Goal: Check status: Check status

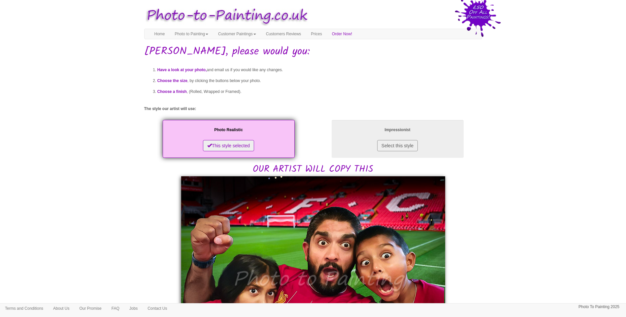
click at [566, 192] on body "Your painting - risk free Toggle navigation Menu Home Photo to Painting Photo t…" at bounding box center [313, 323] width 626 height 640
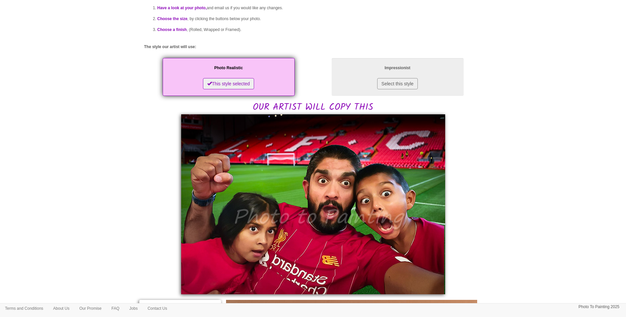
scroll to position [110, 0]
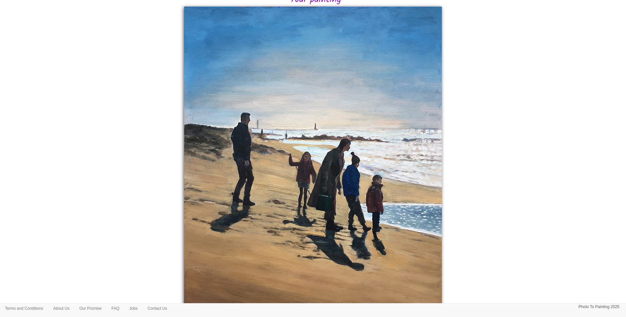
scroll to position [110, 0]
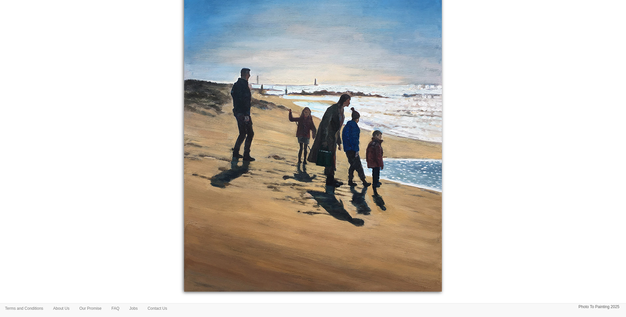
scroll to position [110, 0]
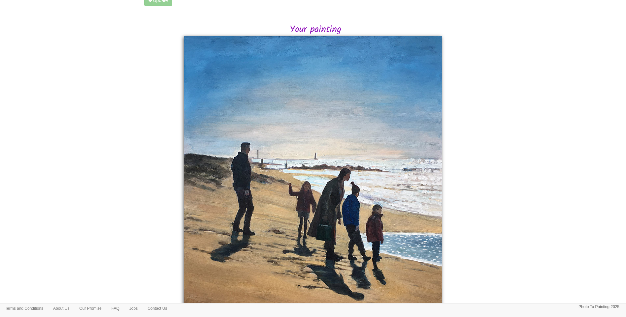
click at [552, 211] on body "Your painting - risk free Toggle navigation Menu Home Photo to Painting Photo t…" at bounding box center [313, 150] width 626 height 514
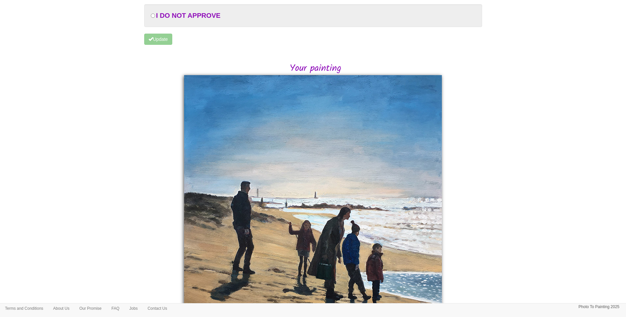
scroll to position [0, 0]
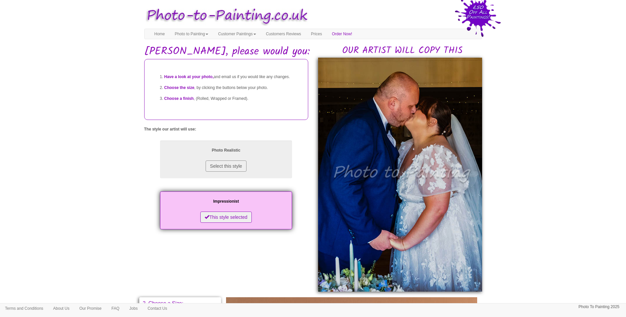
click at [574, 211] on body "Your painting - risk free Toggle navigation Menu Home Photo to Painting Photo t…" at bounding box center [313, 290] width 626 height 575
